Goal: Transaction & Acquisition: Book appointment/travel/reservation

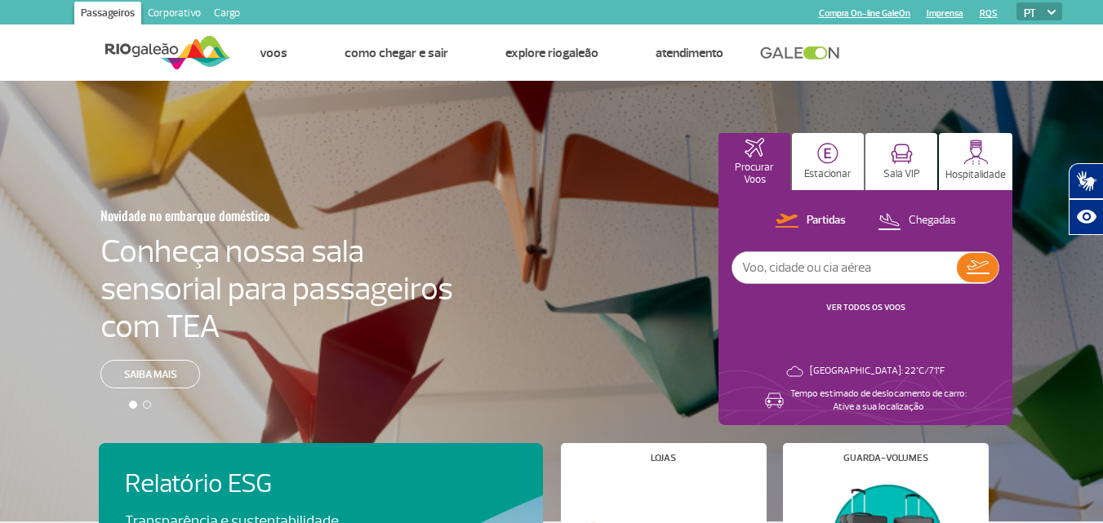
click at [617, 333] on div "Novidade no embarque doméstico Conheça nossa sala sensorial para passageiros co…" at bounding box center [551, 301] width 1103 height 441
click at [828, 168] on p "Estacionar" at bounding box center [827, 174] width 47 height 12
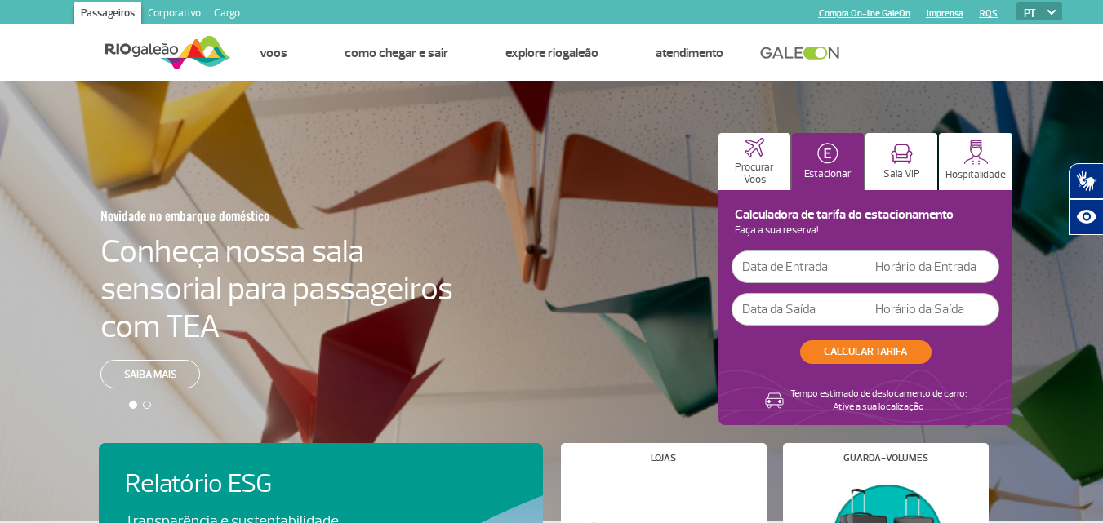
click at [814, 281] on input "text" at bounding box center [799, 267] width 134 height 33
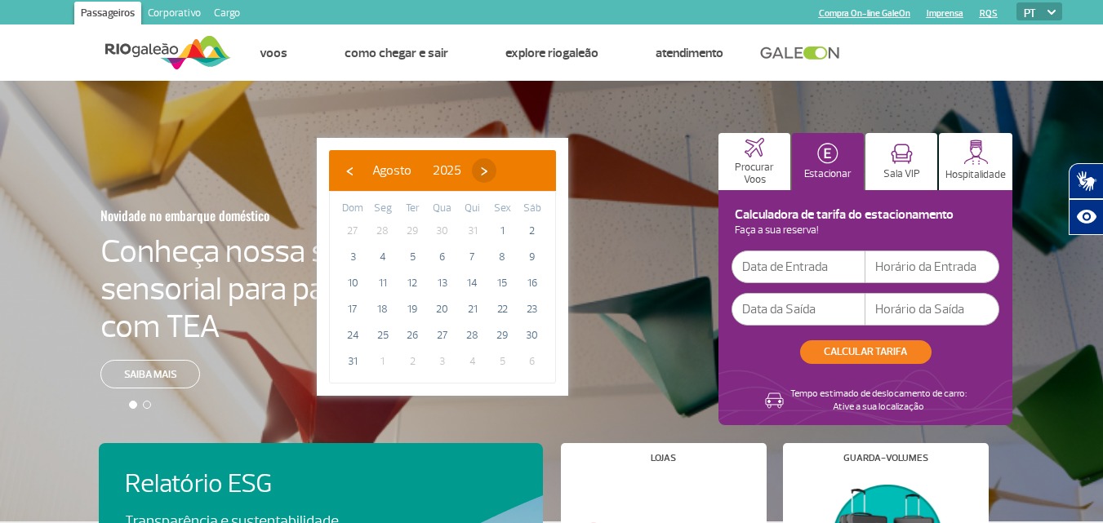
click at [496, 168] on span "›" at bounding box center [484, 170] width 24 height 24
click at [455, 254] on span "10" at bounding box center [443, 257] width 26 height 26
type input "[DATE]"
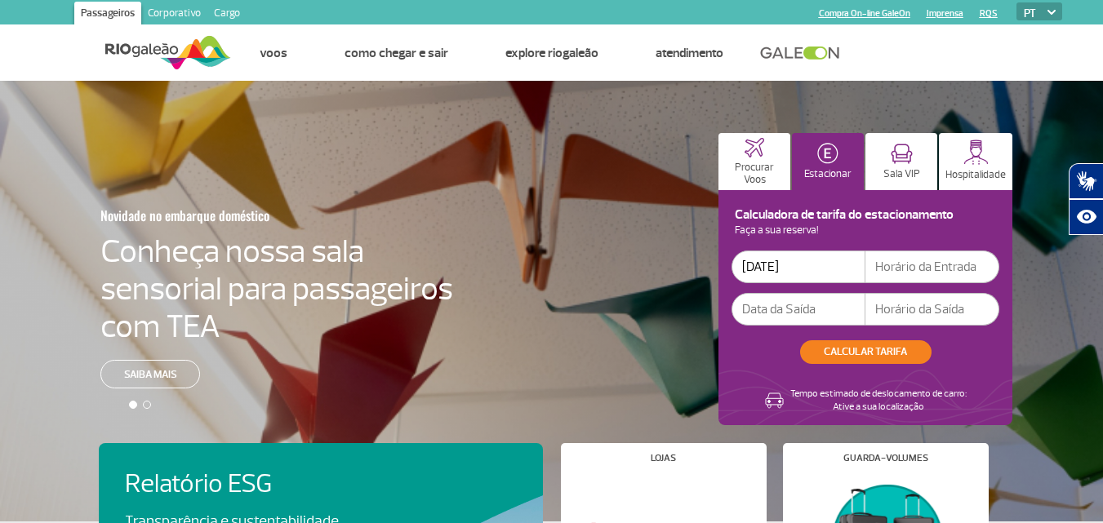
click at [902, 280] on input "text" at bounding box center [933, 267] width 134 height 33
type input "08:00"
click at [771, 312] on input "text" at bounding box center [799, 309] width 134 height 33
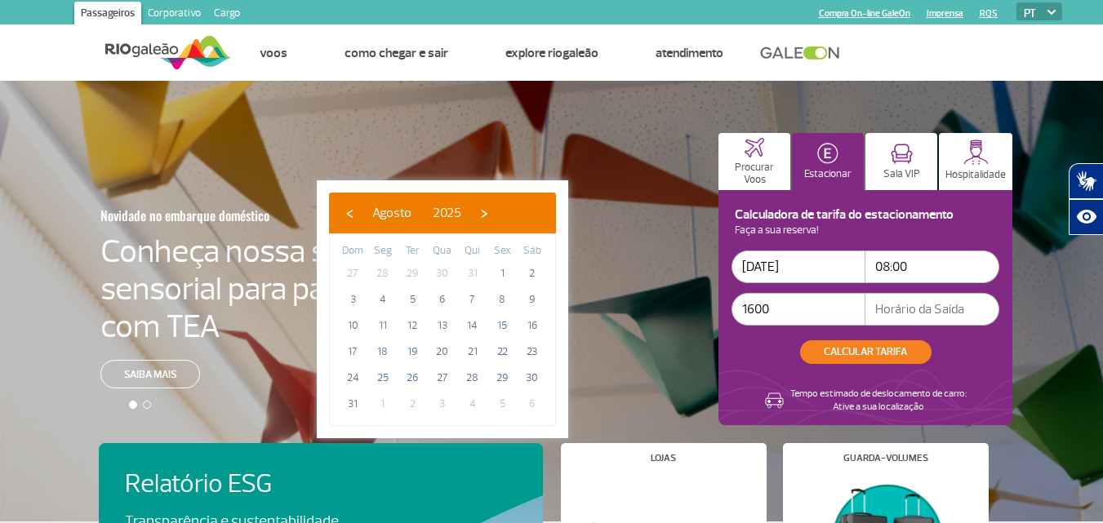
type input "Invalid date"
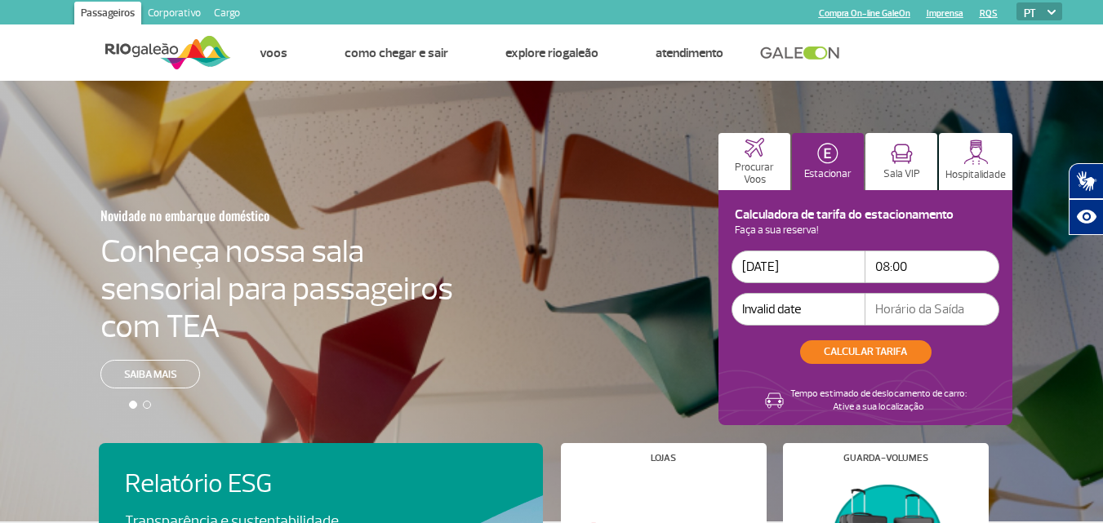
drag, startPoint x: 820, startPoint y: 310, endPoint x: 535, endPoint y: 292, distance: 285.6
click at [535, 292] on div "Novidade no embarque doméstico Conheça nossa sala sensorial para passageiros co…" at bounding box center [551, 301] width 1103 height 441
click at [759, 302] on input "text" at bounding box center [799, 309] width 134 height 33
click at [817, 309] on input "text" at bounding box center [799, 309] width 134 height 33
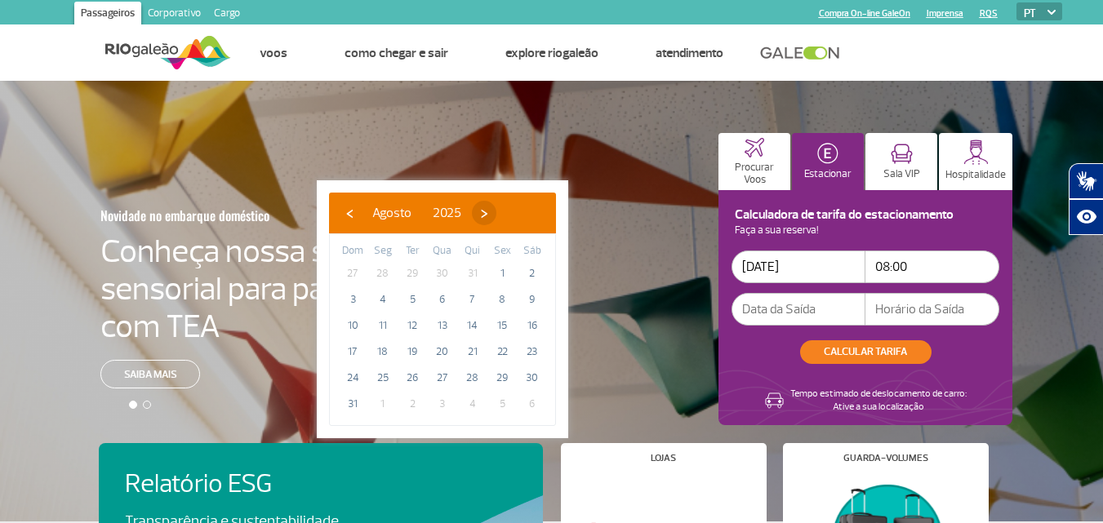
click at [496, 216] on span "›" at bounding box center [484, 213] width 24 height 24
click at [408, 321] on span "16" at bounding box center [412, 326] width 26 height 26
type input "[DATE]"
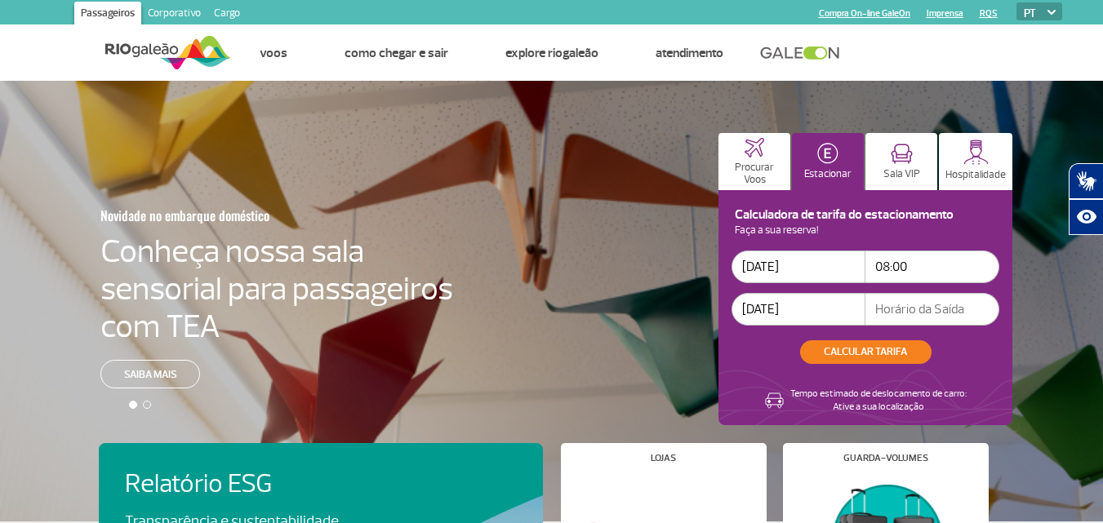
click at [941, 301] on input "text" at bounding box center [933, 309] width 134 height 33
type input "19:00"
click at [907, 348] on button "CALCULAR TARIFA" at bounding box center [865, 353] width 131 height 24
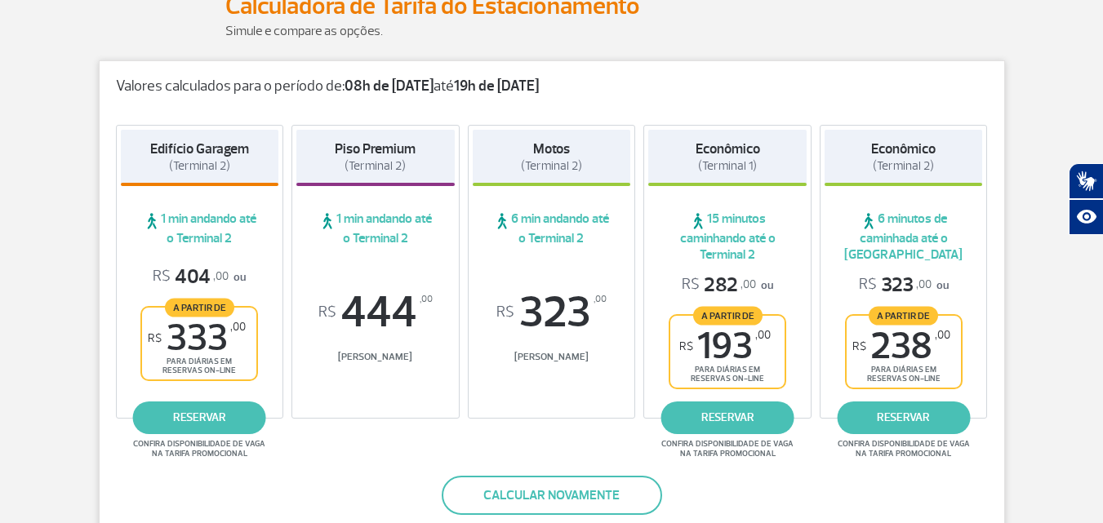
scroll to position [234, 0]
click at [209, 405] on link "reservar" at bounding box center [199, 417] width 133 height 33
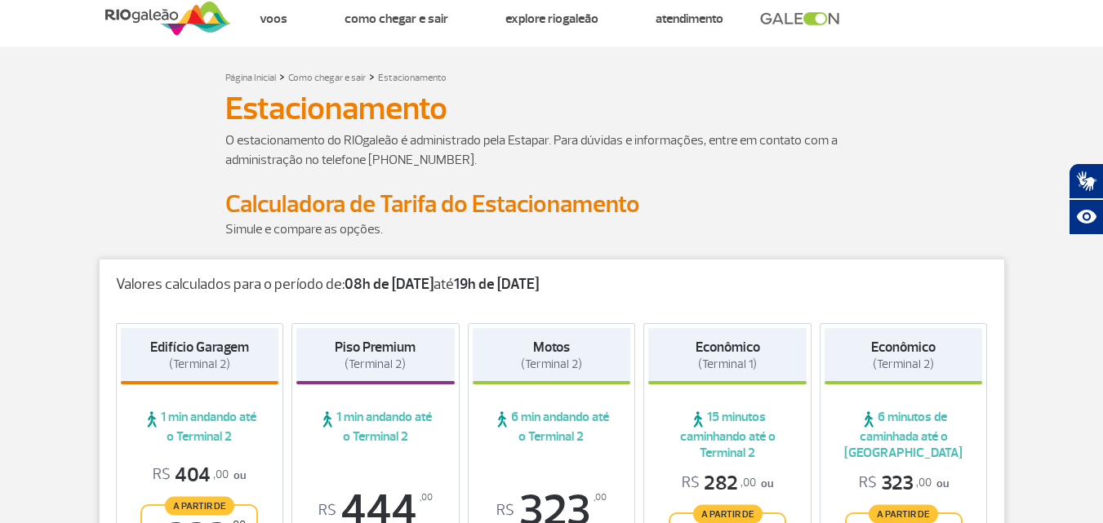
scroll to position [0, 0]
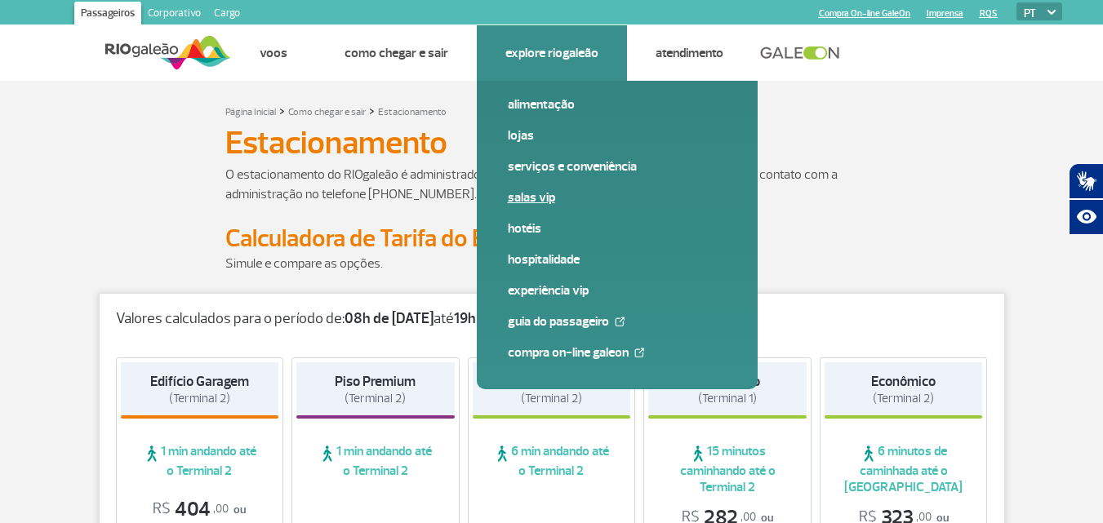
click at [531, 193] on link "Salas VIP" at bounding box center [617, 198] width 219 height 18
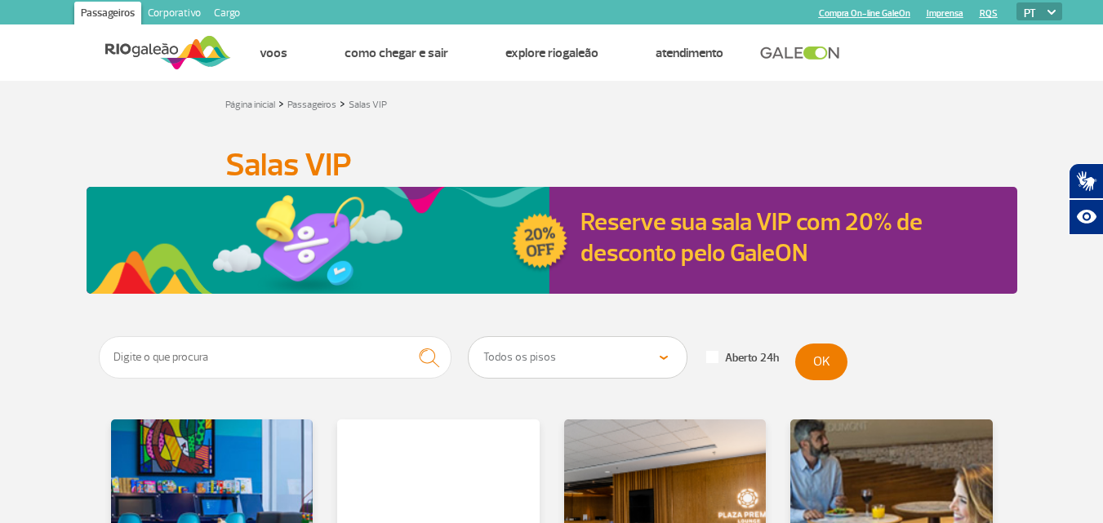
scroll to position [471, 0]
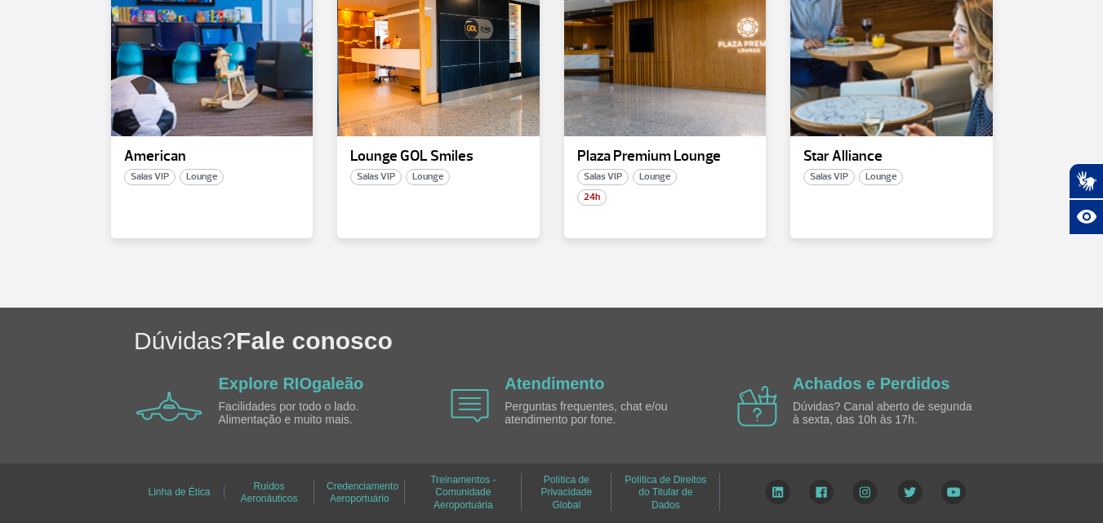
click at [443, 282] on section "Todos os pisos Área Pública (antes do Raio-X) Desembarque Área Pública Desembar…" at bounding box center [551, 86] width 1103 height 443
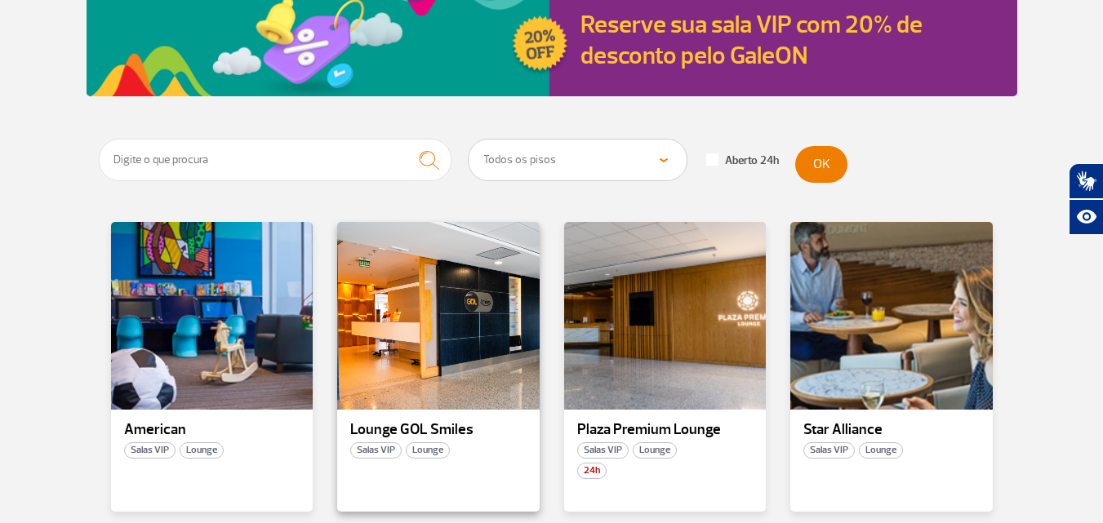
scroll to position [196, 0]
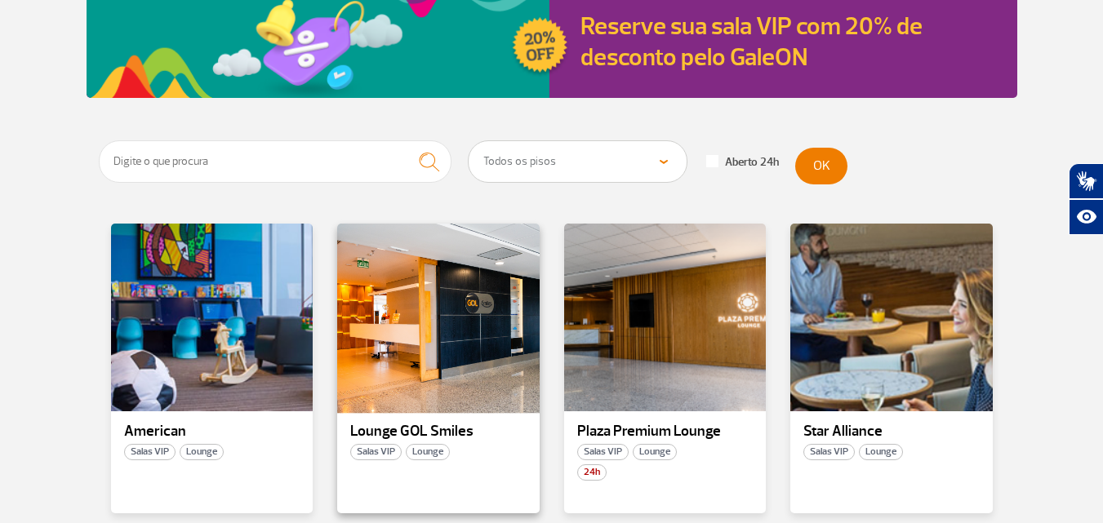
click at [449, 337] on div at bounding box center [439, 318] width 206 height 192
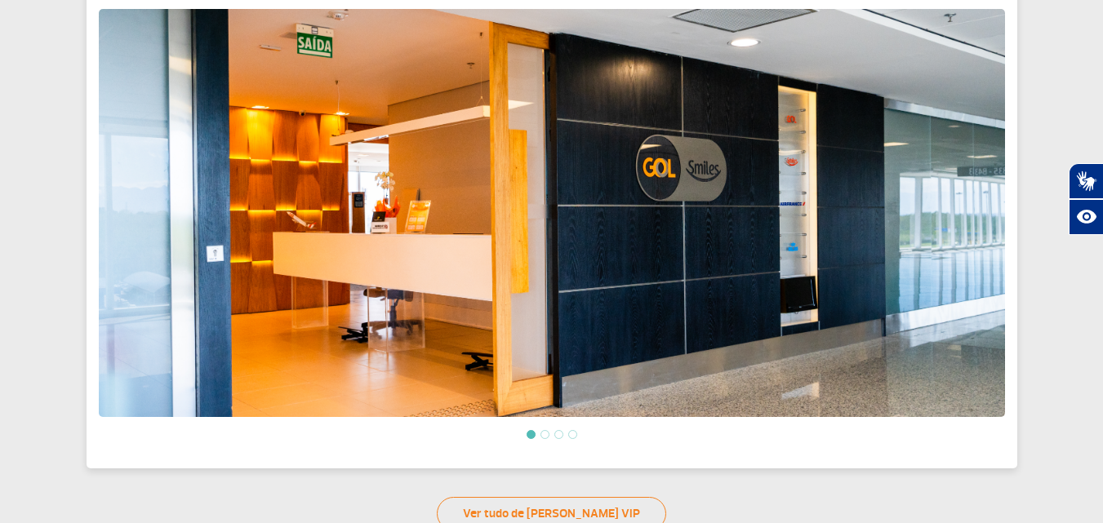
scroll to position [558, 0]
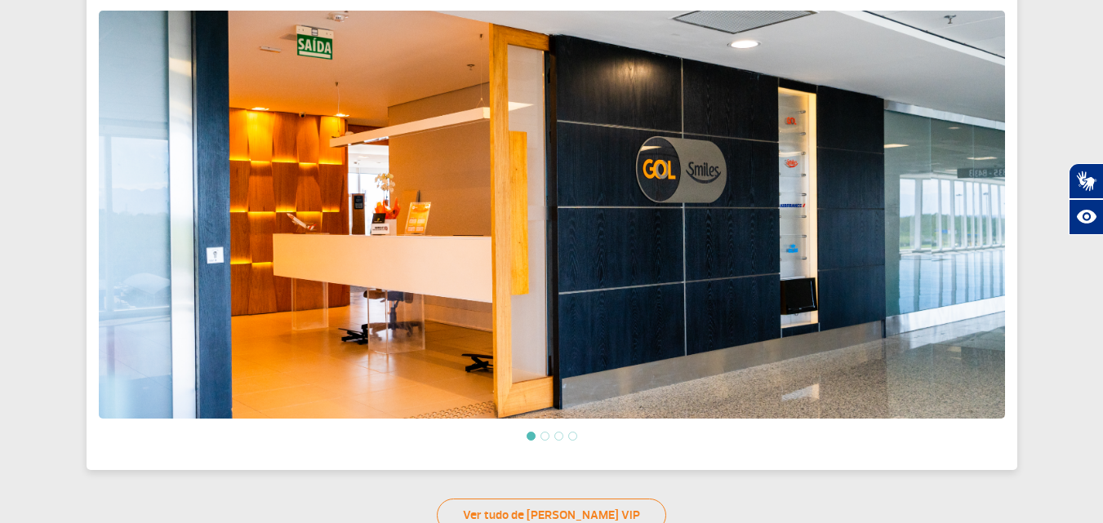
click at [543, 432] on li at bounding box center [545, 436] width 9 height 9
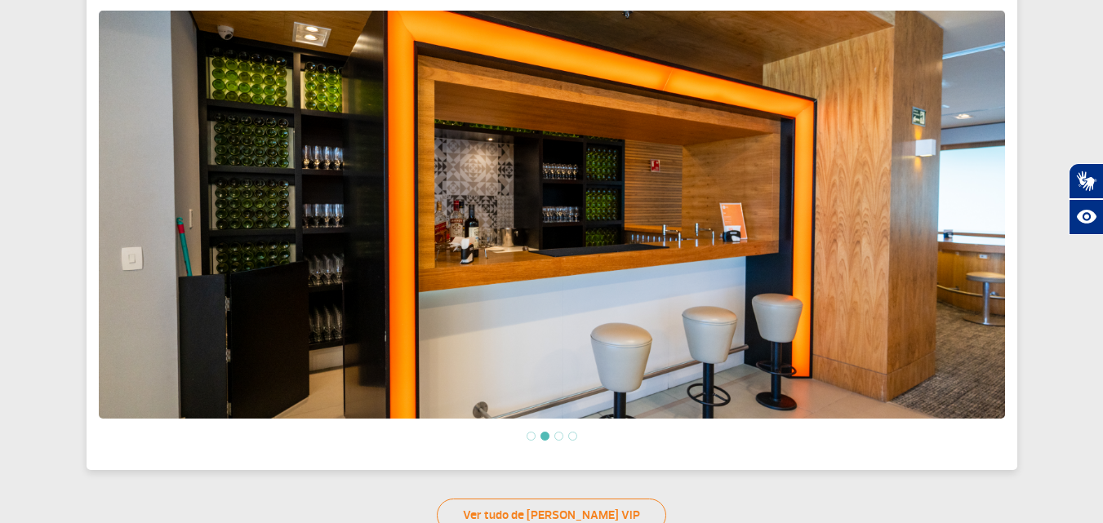
click at [556, 434] on li at bounding box center [558, 436] width 9 height 9
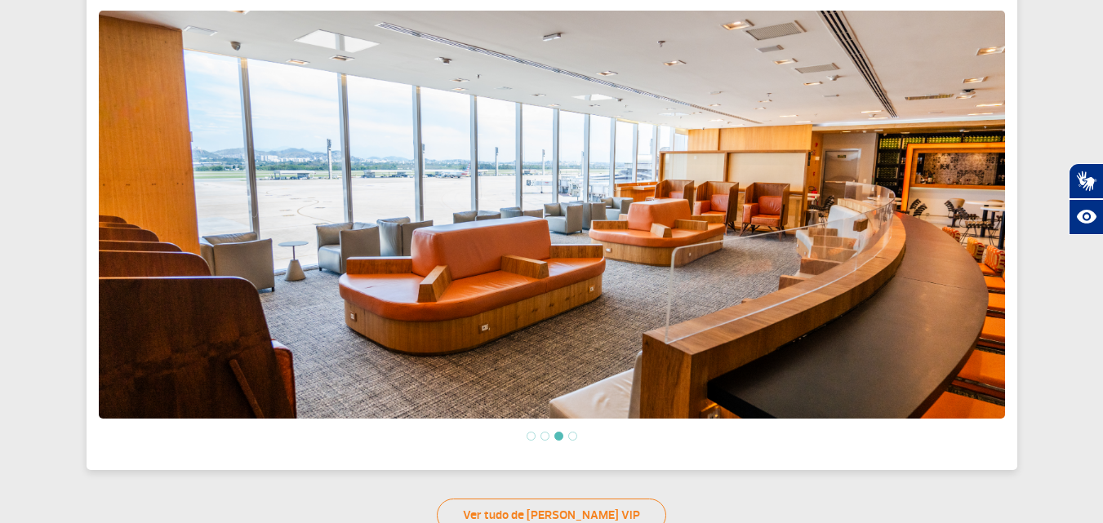
click at [574, 432] on li at bounding box center [572, 436] width 9 height 9
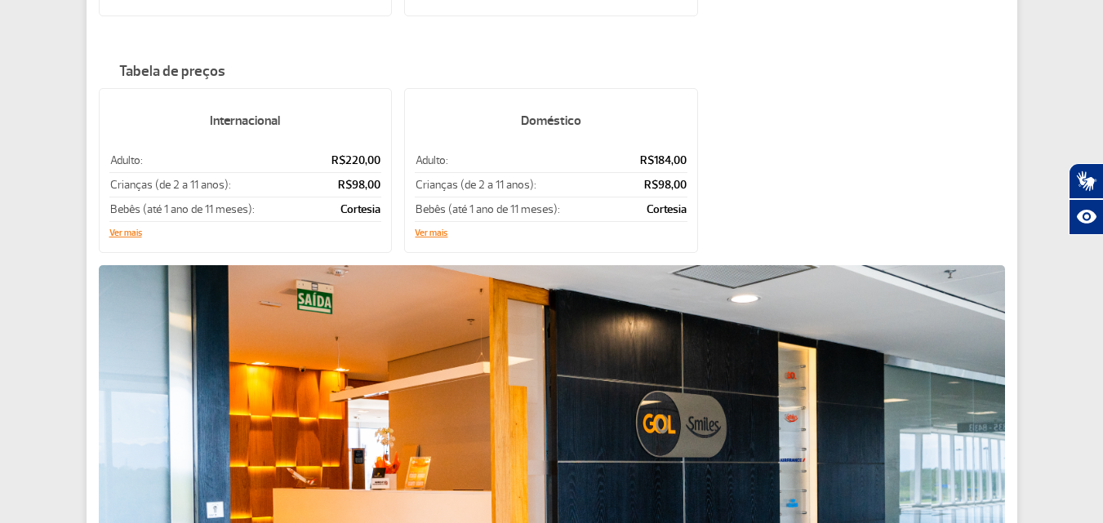
scroll to position [305, 0]
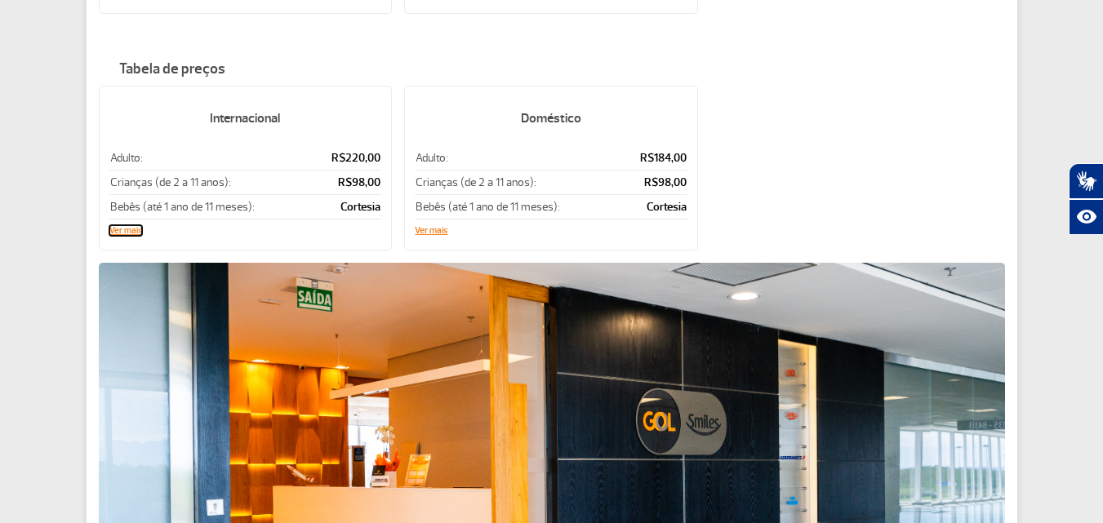
click at [124, 231] on button "Ver mais" at bounding box center [125, 231] width 33 height 10
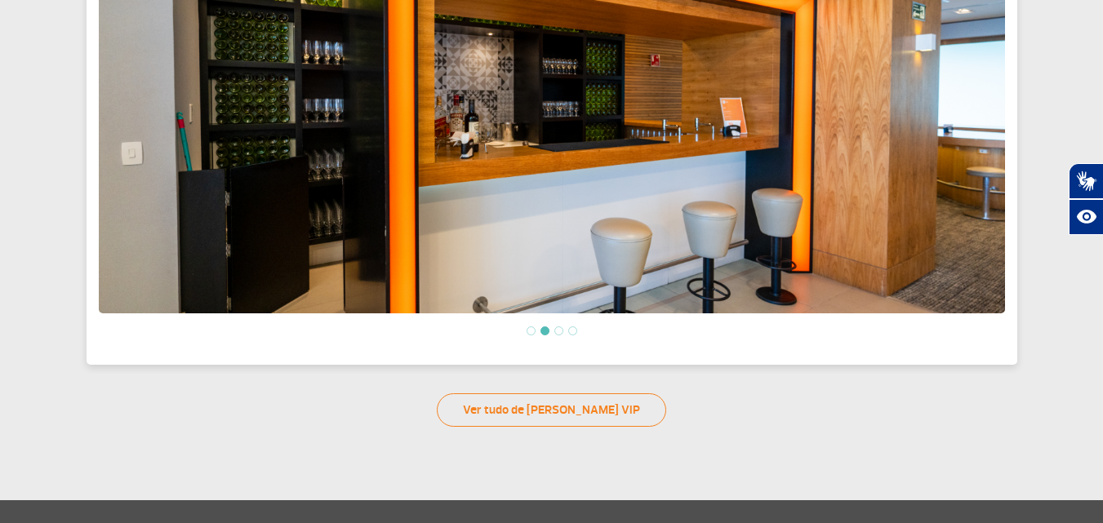
scroll to position [915, 0]
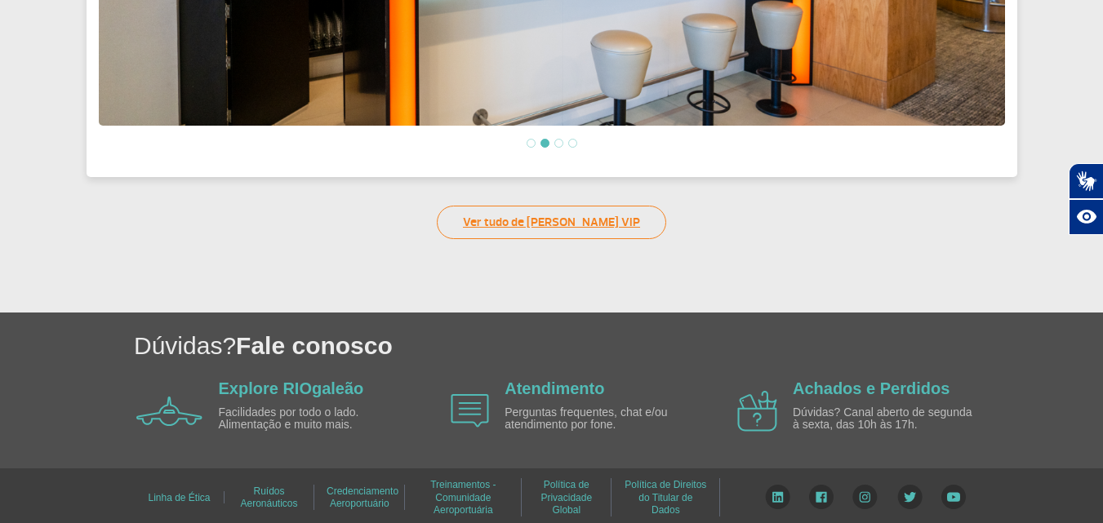
click at [578, 229] on link "Ver tudo de Salas VIP" at bounding box center [551, 222] width 229 height 33
